Goal: Information Seeking & Learning: Learn about a topic

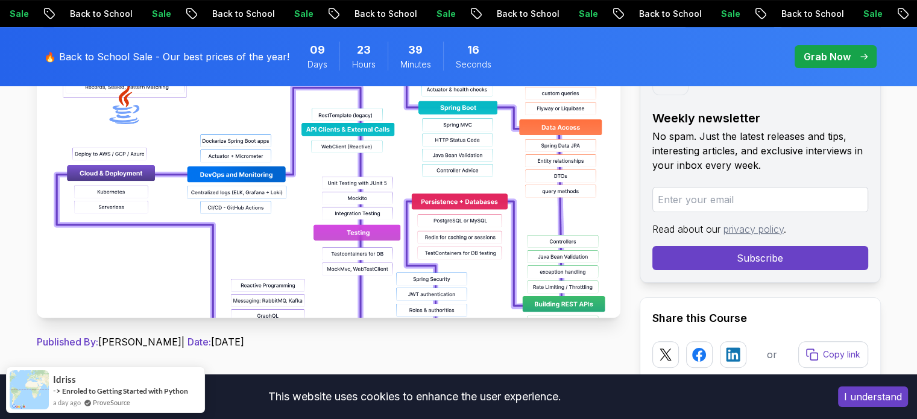
scroll to position [203, 0]
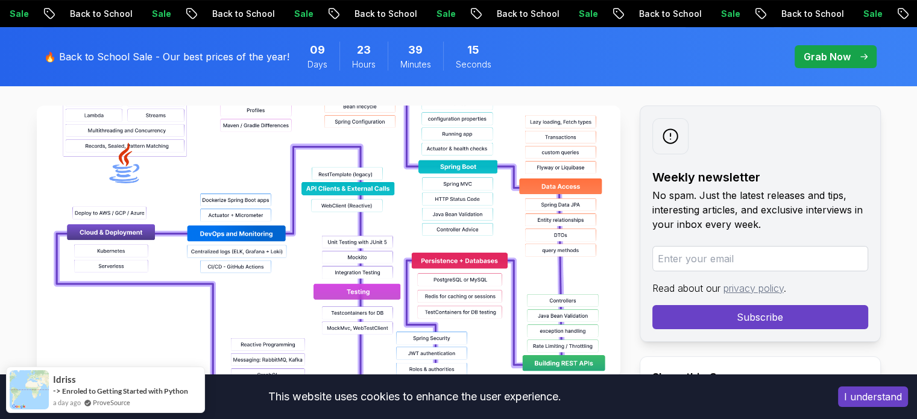
click at [476, 212] on img at bounding box center [328, 240] width 583 height 271
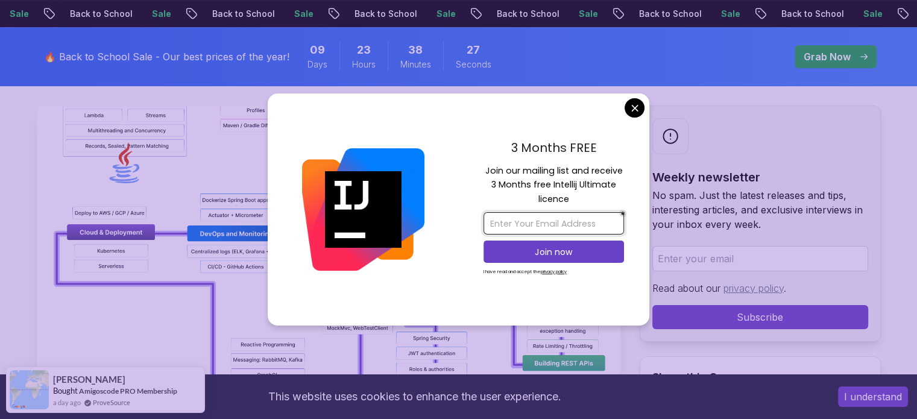
click at [542, 227] on input "email" at bounding box center [553, 223] width 140 height 22
type input "[EMAIL_ADDRESS][DOMAIN_NAME]"
click at [556, 253] on p "Join now" at bounding box center [554, 252] width 114 height 12
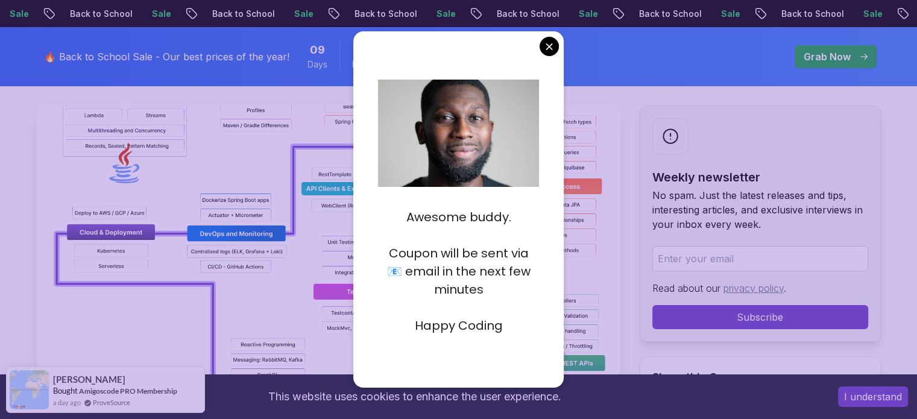
click at [453, 304] on p at bounding box center [458, 307] width 161 height 18
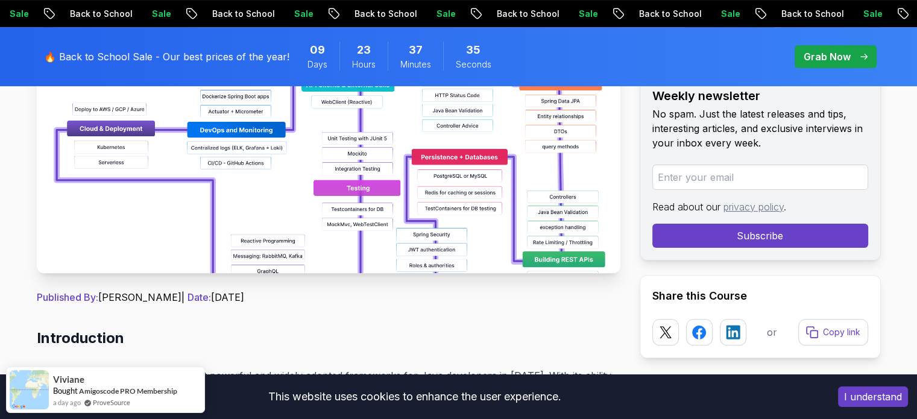
scroll to position [405, 0]
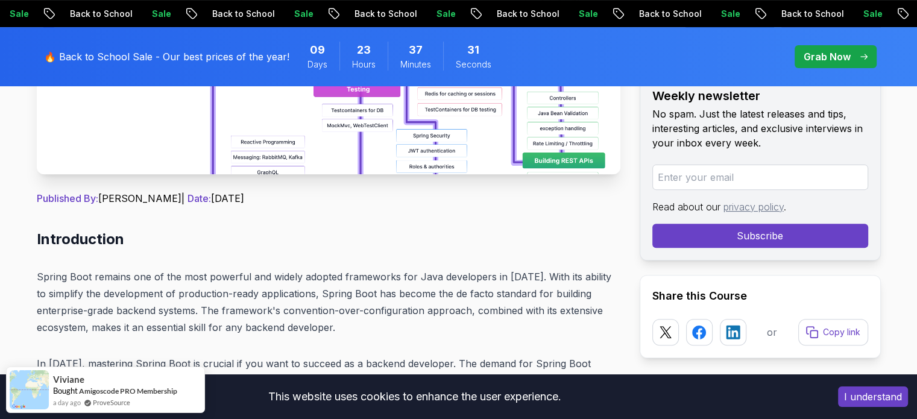
click at [415, 168] on img at bounding box center [328, 38] width 583 height 271
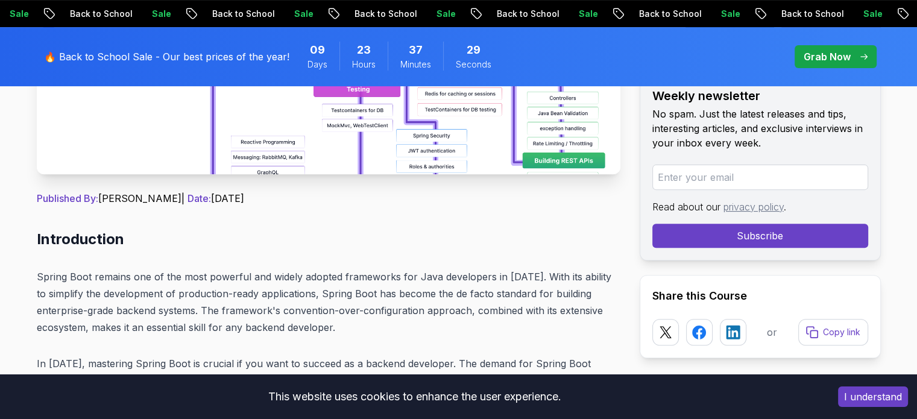
click at [812, 55] on p "Grab Now" at bounding box center [826, 56] width 47 height 14
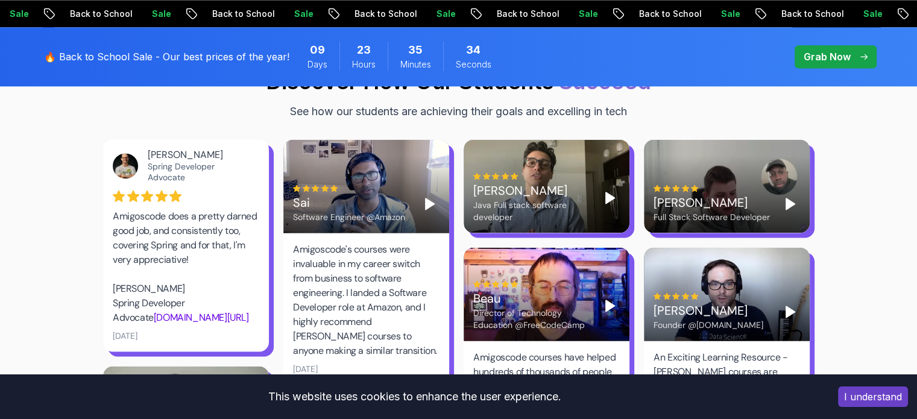
scroll to position [1589, 0]
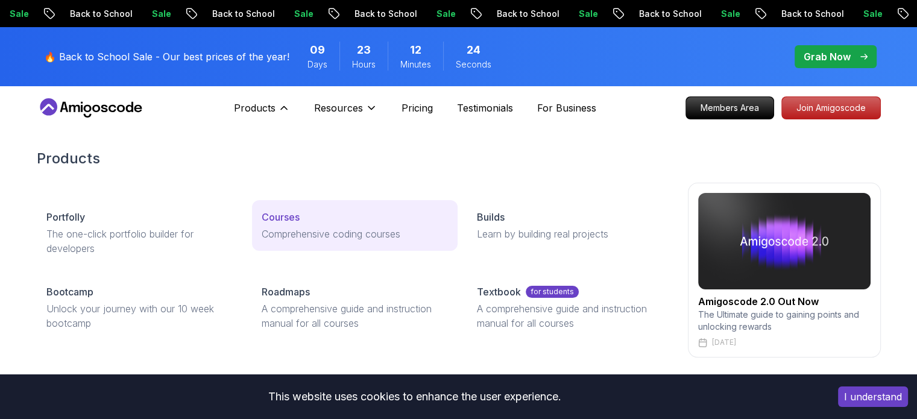
click at [280, 214] on p "Courses" at bounding box center [281, 217] width 38 height 14
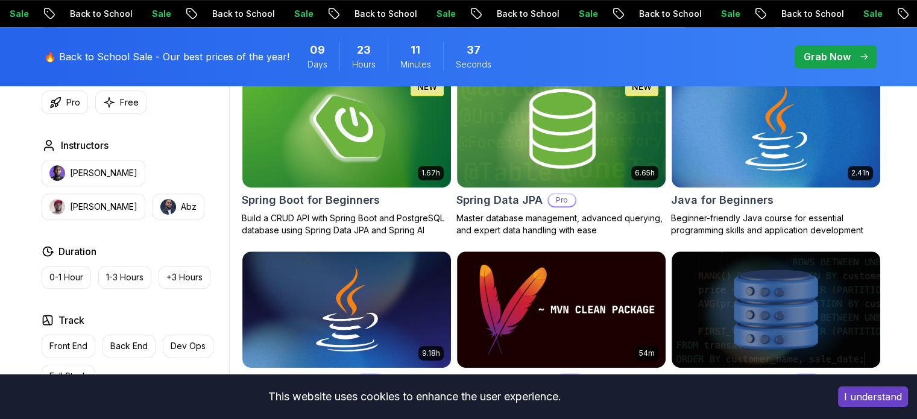
scroll to position [573, 0]
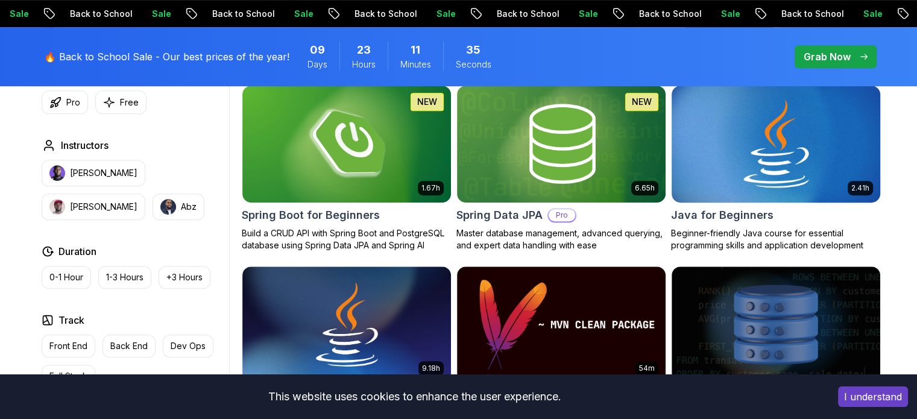
click at [724, 137] on img at bounding box center [775, 144] width 219 height 122
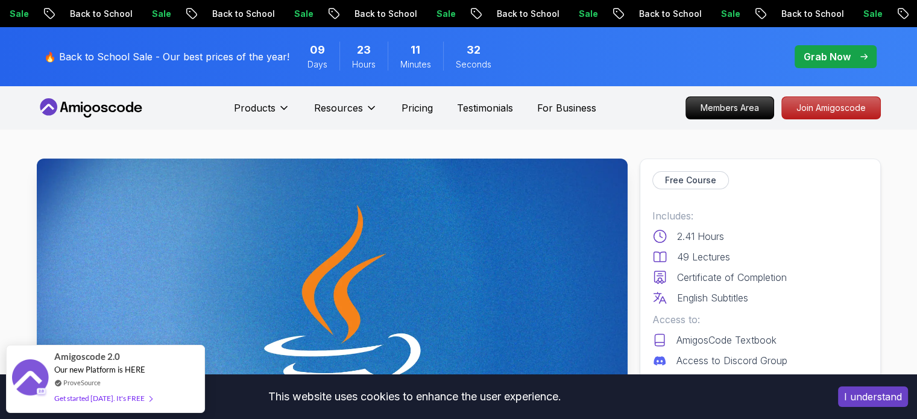
drag, startPoint x: 724, startPoint y: 137, endPoint x: 644, endPoint y: 137, distance: 79.6
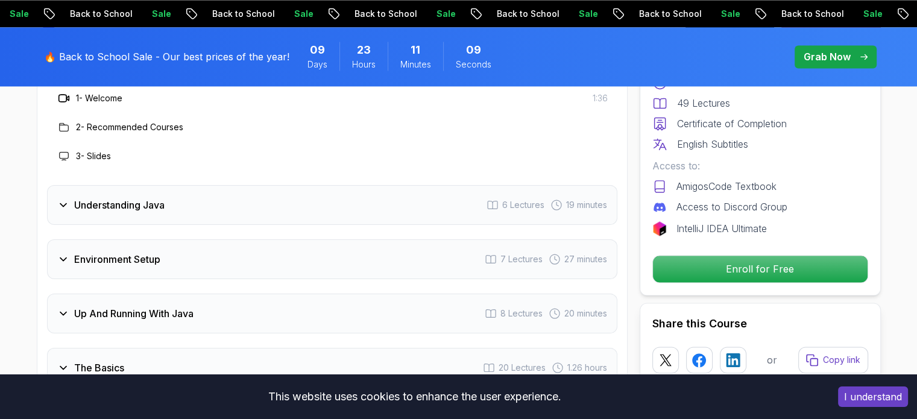
scroll to position [1871, 0]
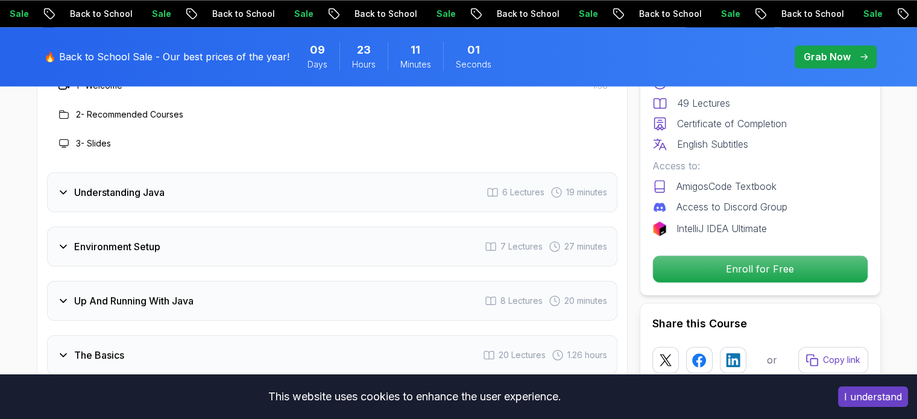
click at [63, 240] on icon at bounding box center [63, 246] width 12 height 12
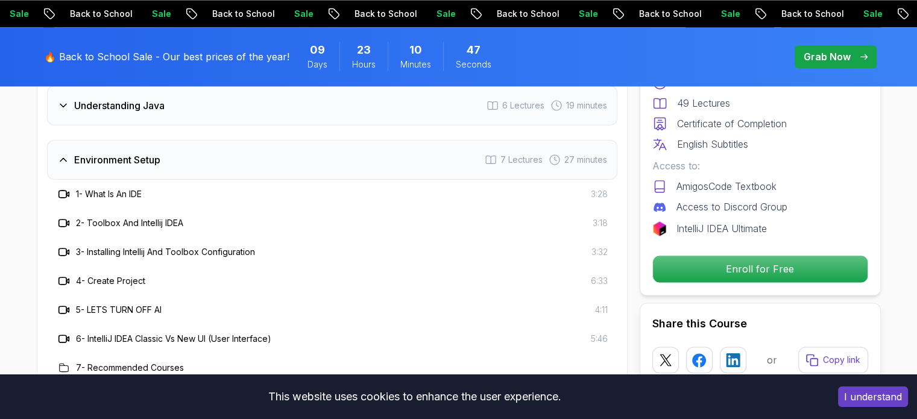
click at [87, 304] on h3 "5 - LETS TURN OFF AI" at bounding box center [119, 310] width 86 height 12
click at [66, 306] on icon at bounding box center [62, 309] width 8 height 7
click at [97, 304] on h3 "5 - LETS TURN OFF AI" at bounding box center [119, 310] width 86 height 12
click at [114, 304] on h3 "5 - LETS TURN OFF AI" at bounding box center [119, 310] width 86 height 12
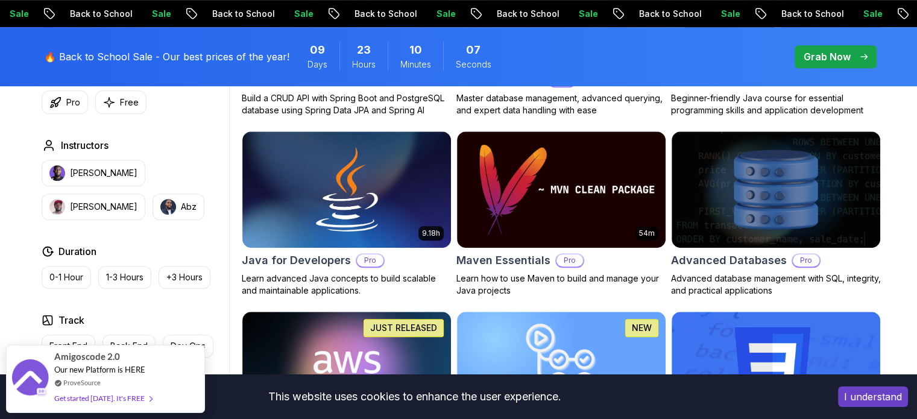
scroll to position [715, 0]
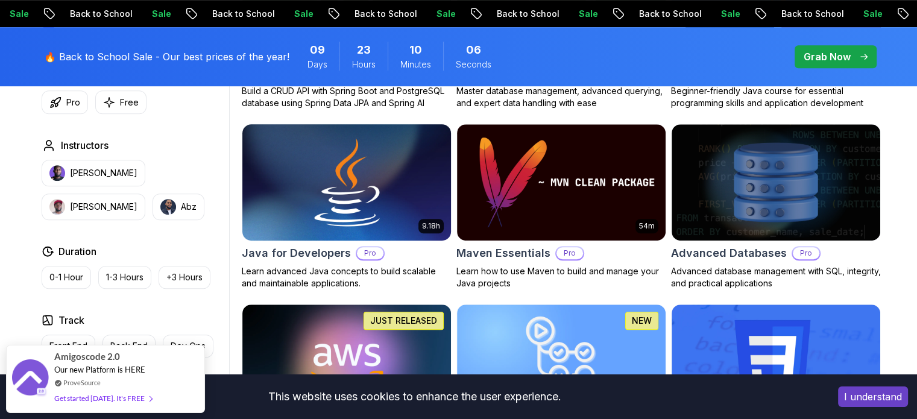
click at [359, 190] on img at bounding box center [346, 182] width 219 height 122
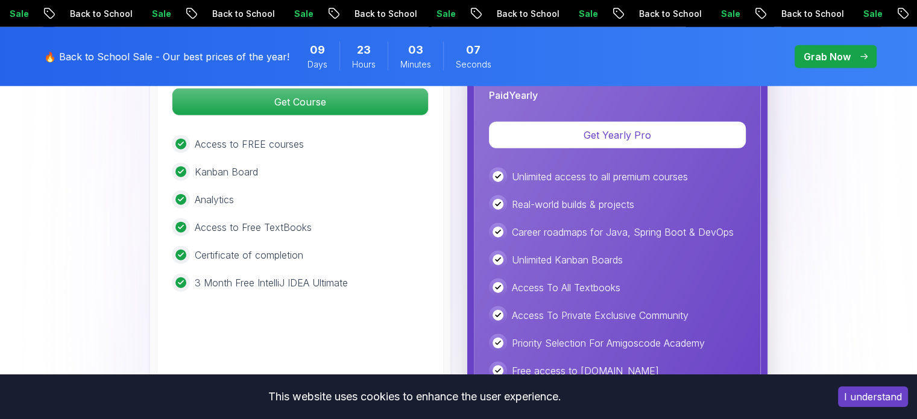
scroll to position [3151, 0]
